Goal: Find specific page/section: Find specific page/section

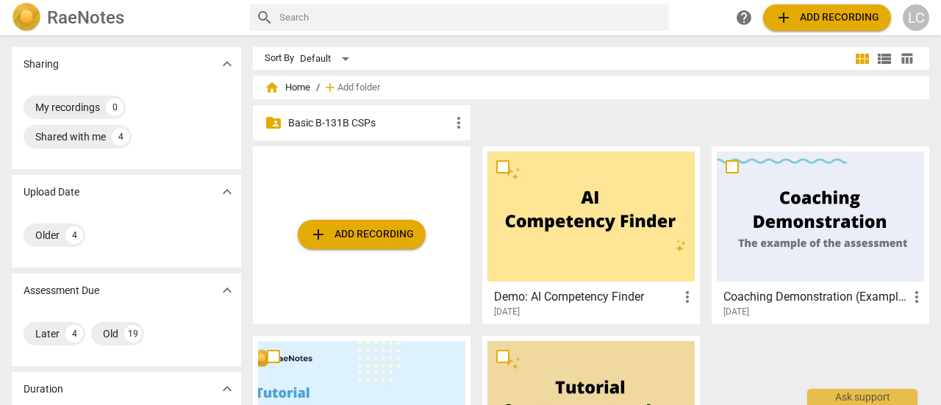
click at [405, 127] on p "Basic B-131B CSPs" at bounding box center [369, 122] width 162 height 15
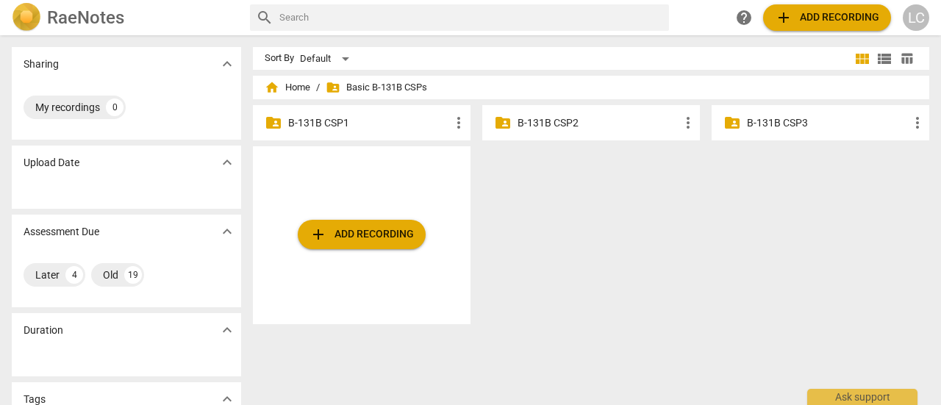
click at [564, 129] on p "B-131B CSP2" at bounding box center [599, 122] width 162 height 15
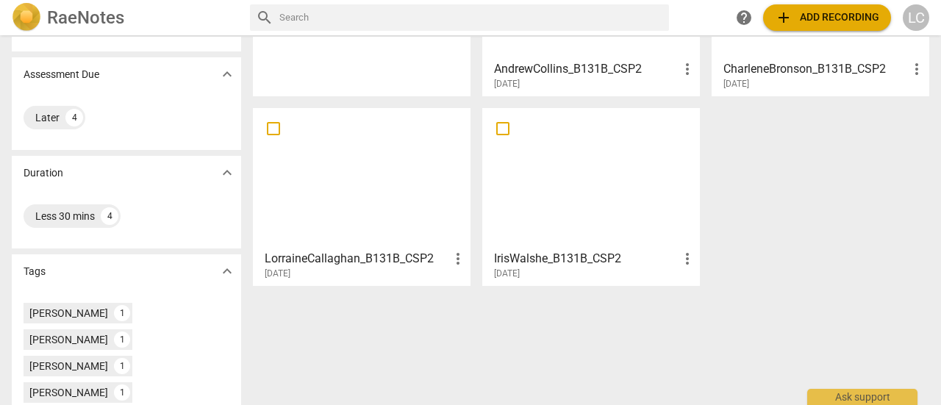
scroll to position [221, 0]
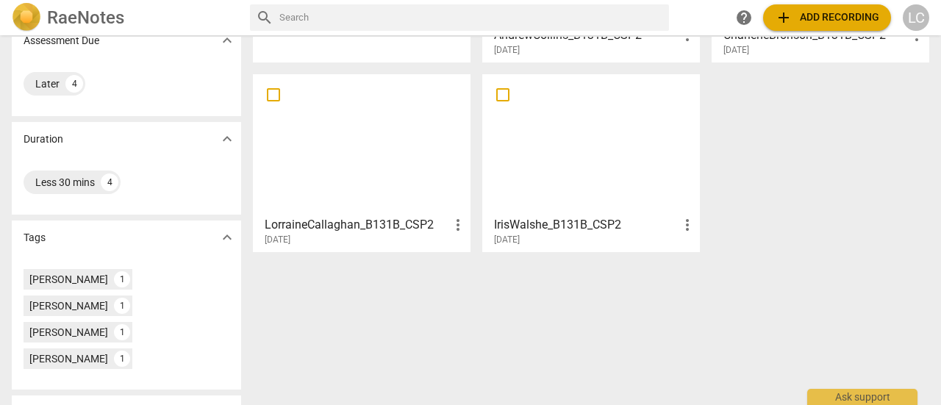
click at [359, 138] on div at bounding box center [361, 144] width 207 height 130
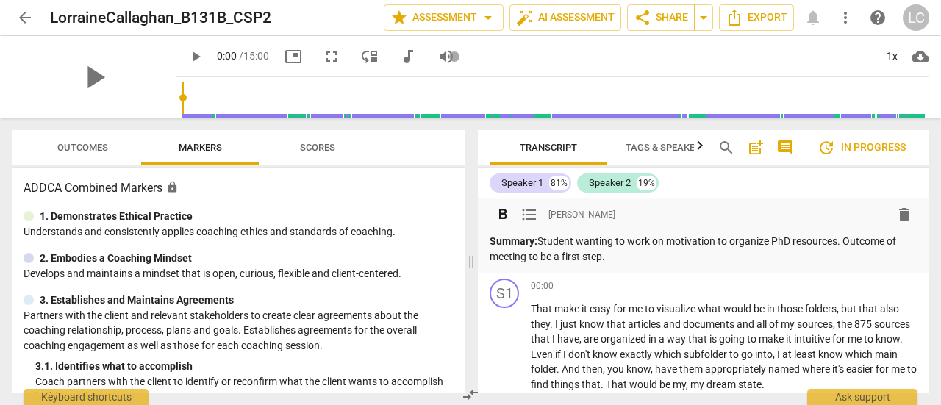
scroll to position [74, 0]
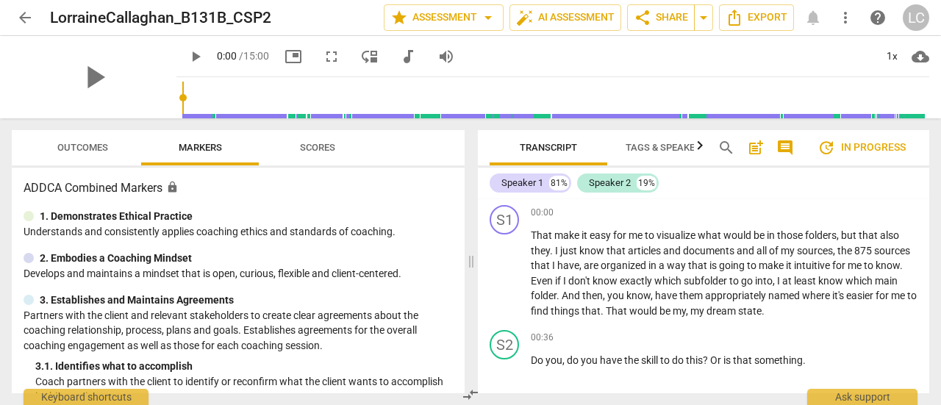
click at [84, 145] on span "Outcomes" at bounding box center [82, 147] width 51 height 11
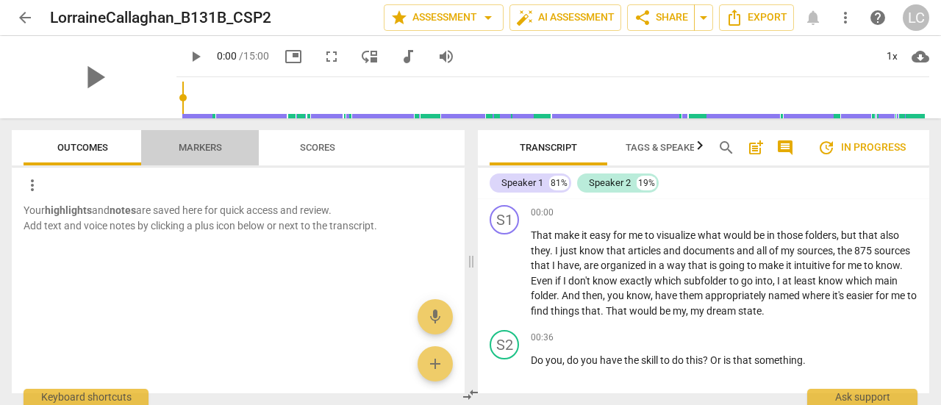
click at [207, 150] on span "Markers" at bounding box center [200, 147] width 43 height 11
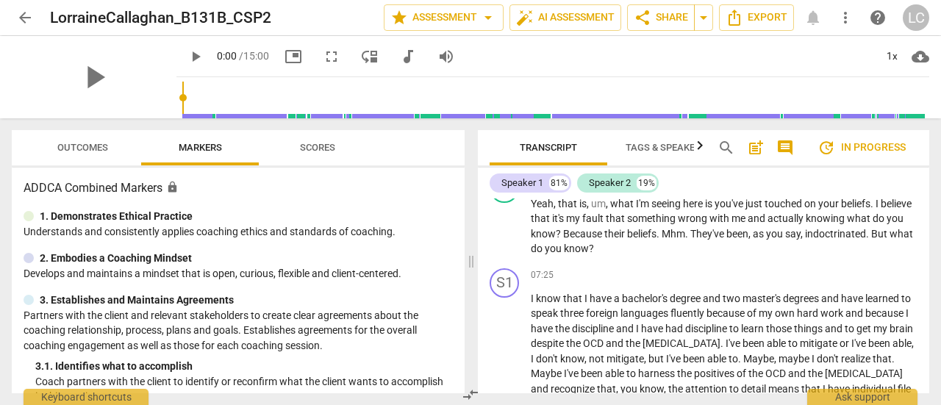
scroll to position [2348, 0]
